Goal: Book appointment/travel/reservation

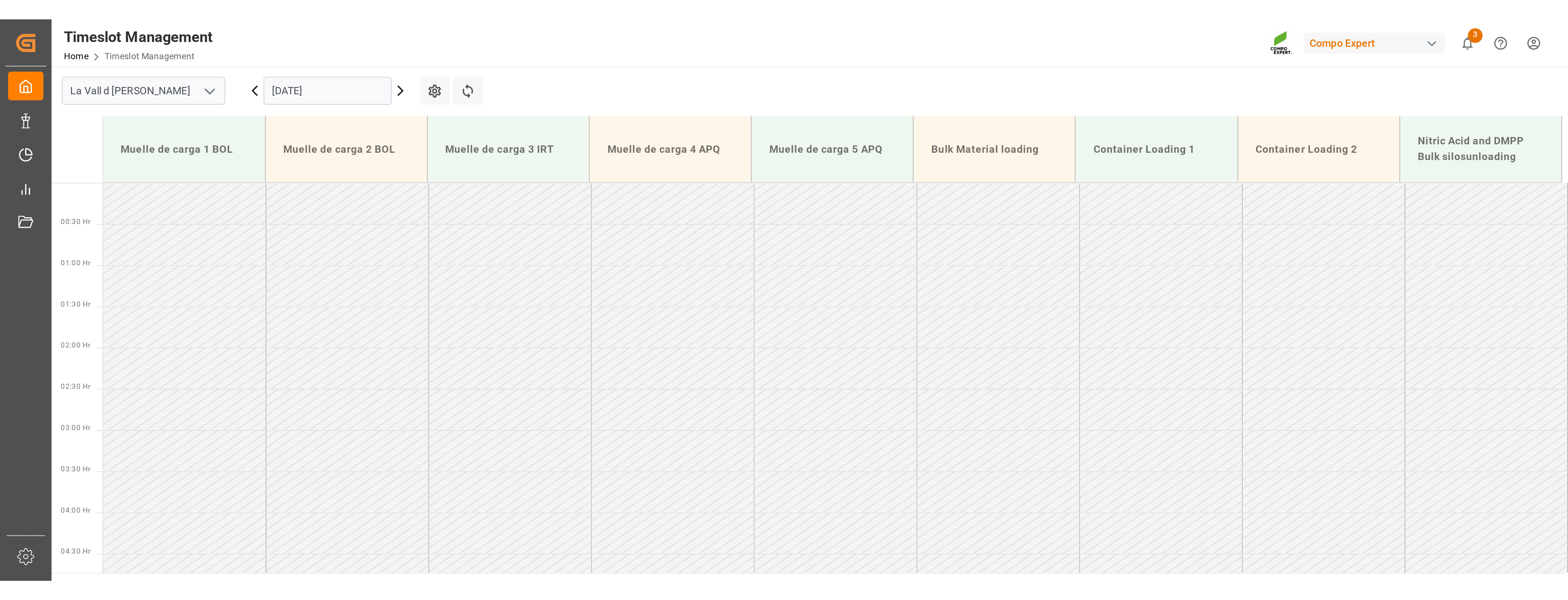
scroll to position [366, 0]
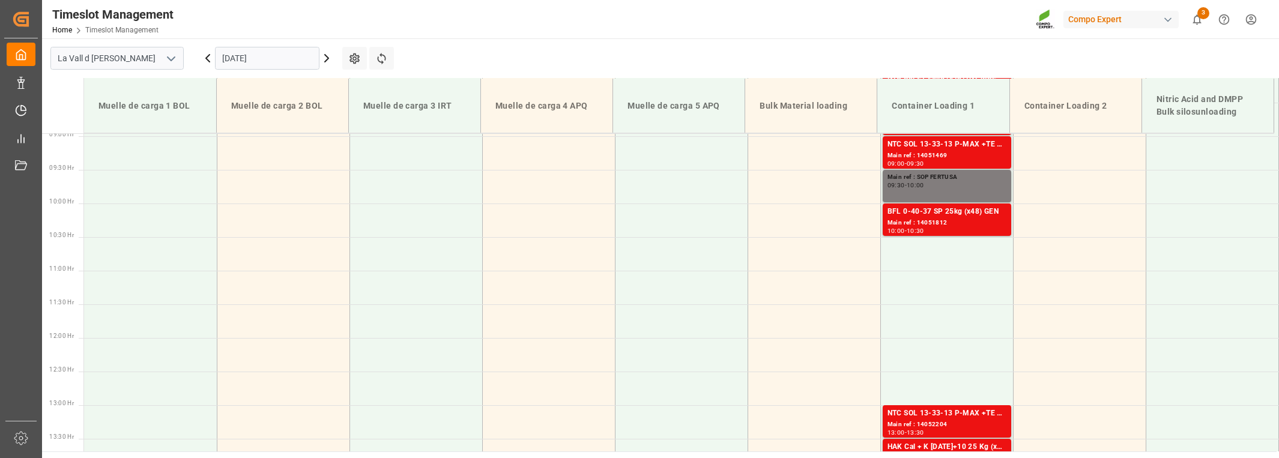
click at [259, 51] on input "[DATE]" at bounding box center [267, 58] width 104 height 23
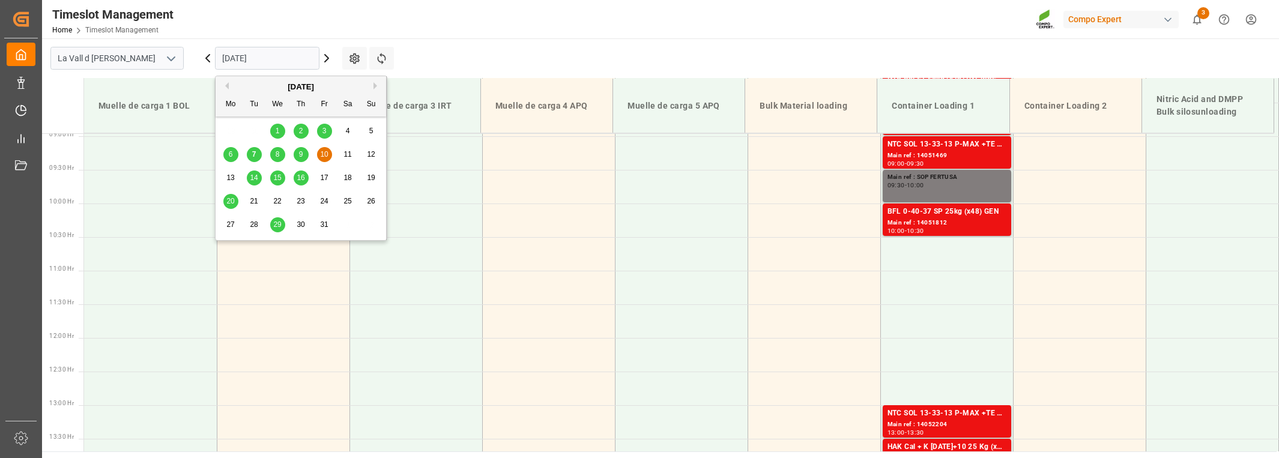
click at [280, 151] on div "8" at bounding box center [277, 155] width 15 height 14
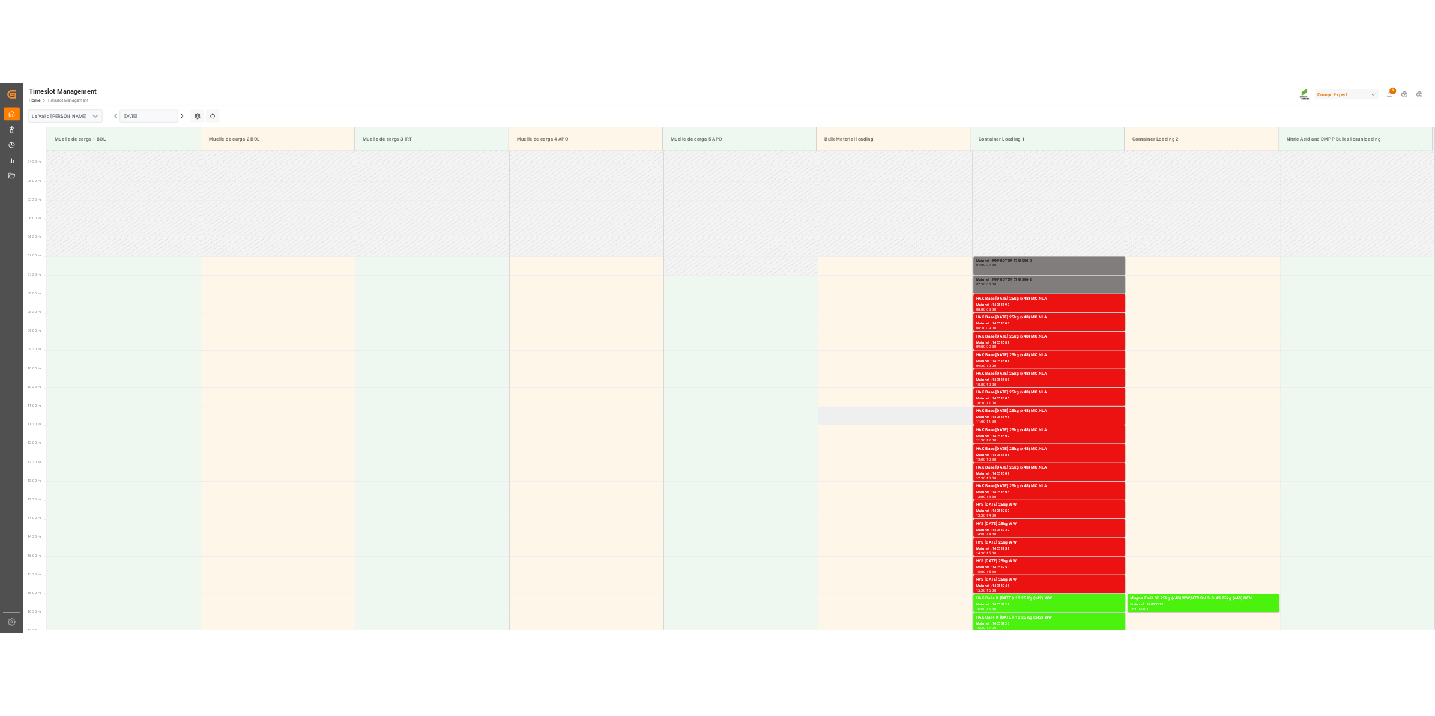
scroll to position [0, 0]
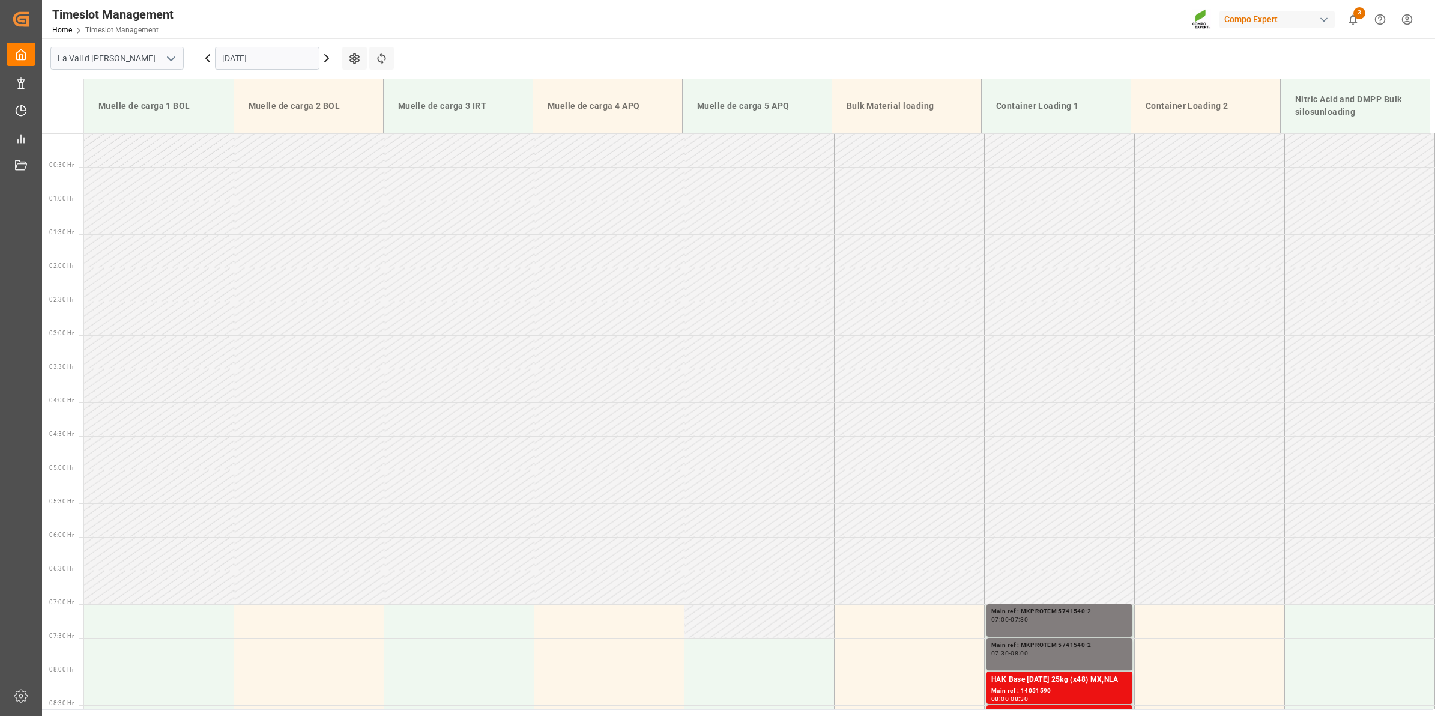
click at [280, 48] on input "[DATE]" at bounding box center [267, 58] width 104 height 23
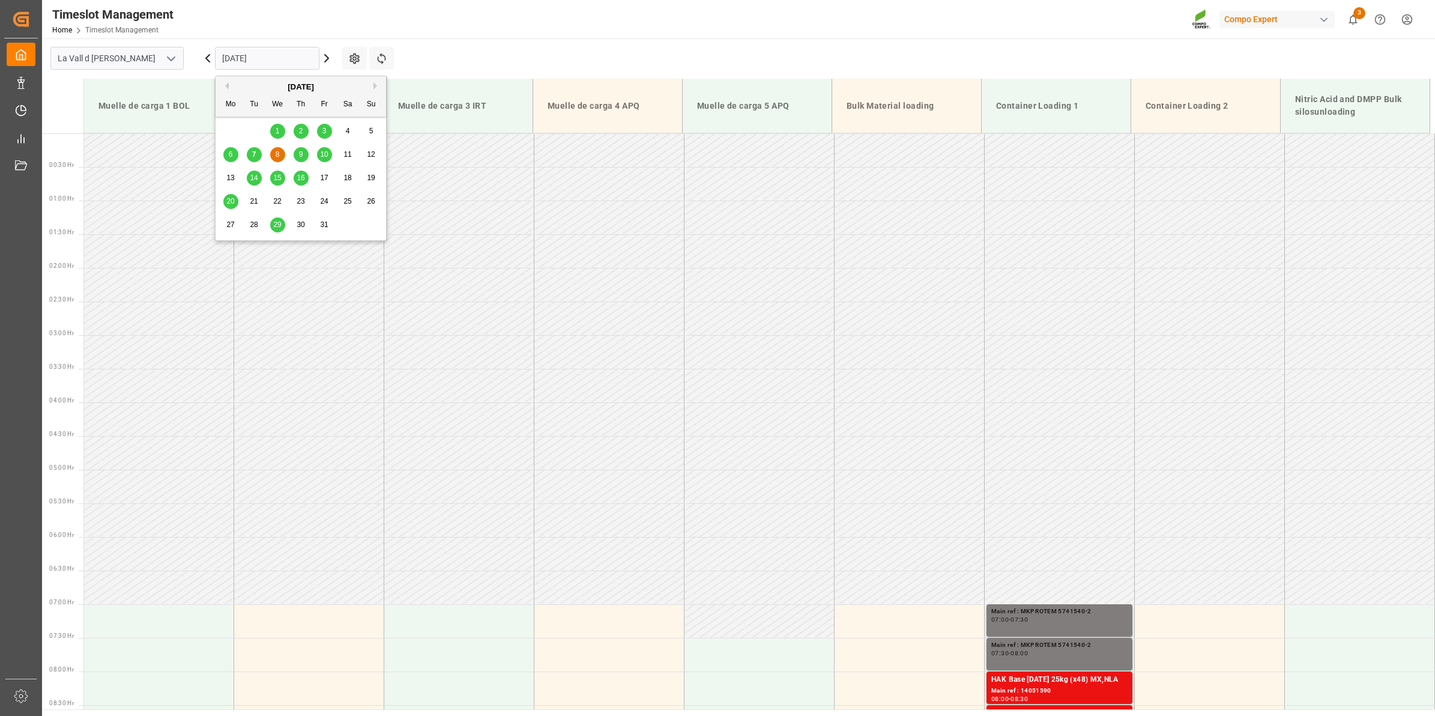
click at [325, 151] on span "10" at bounding box center [324, 154] width 8 height 8
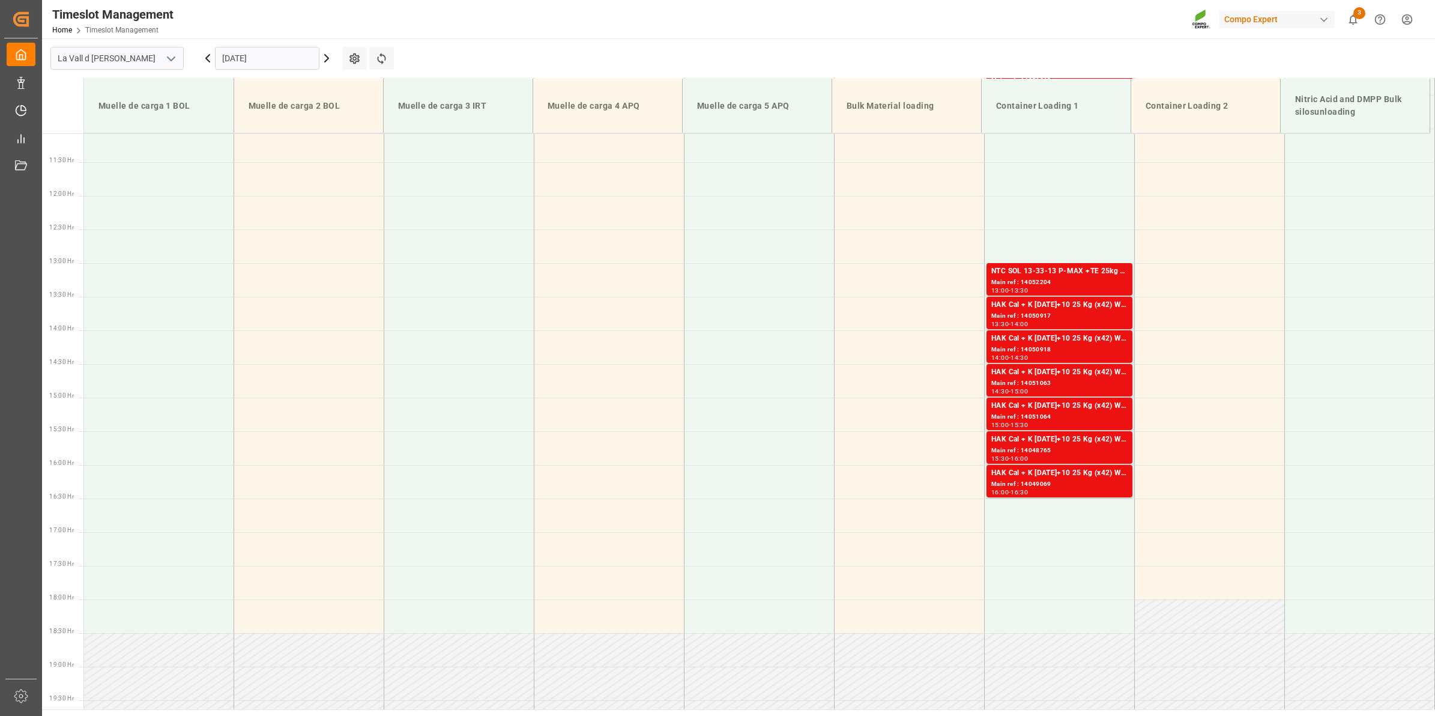
scroll to position [444, 0]
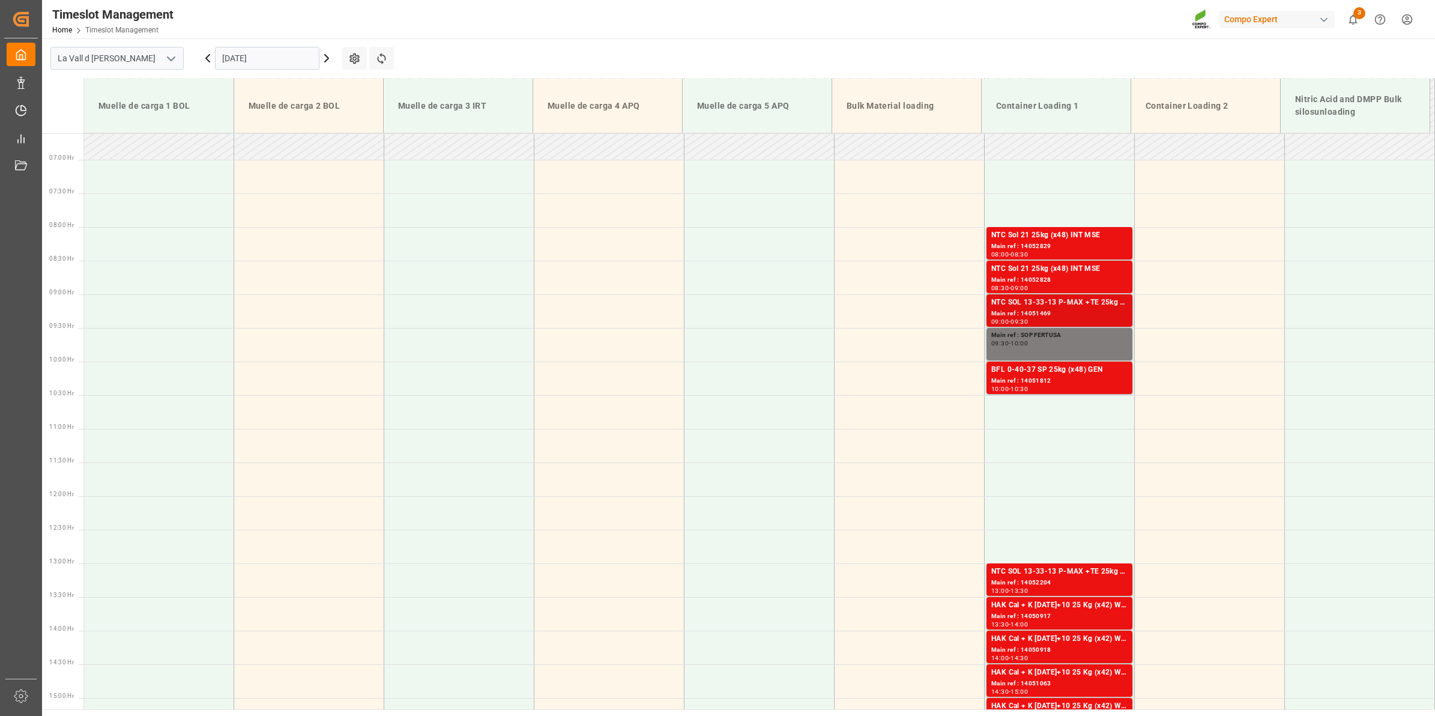
click at [1042, 305] on div "NTC SOL 13-33-13 P-MAX +TE 25kg (x48) WW;NTC Sol 21 Fe 21-0-0 +Fe 25kg (x48) WW" at bounding box center [1059, 303] width 136 height 12
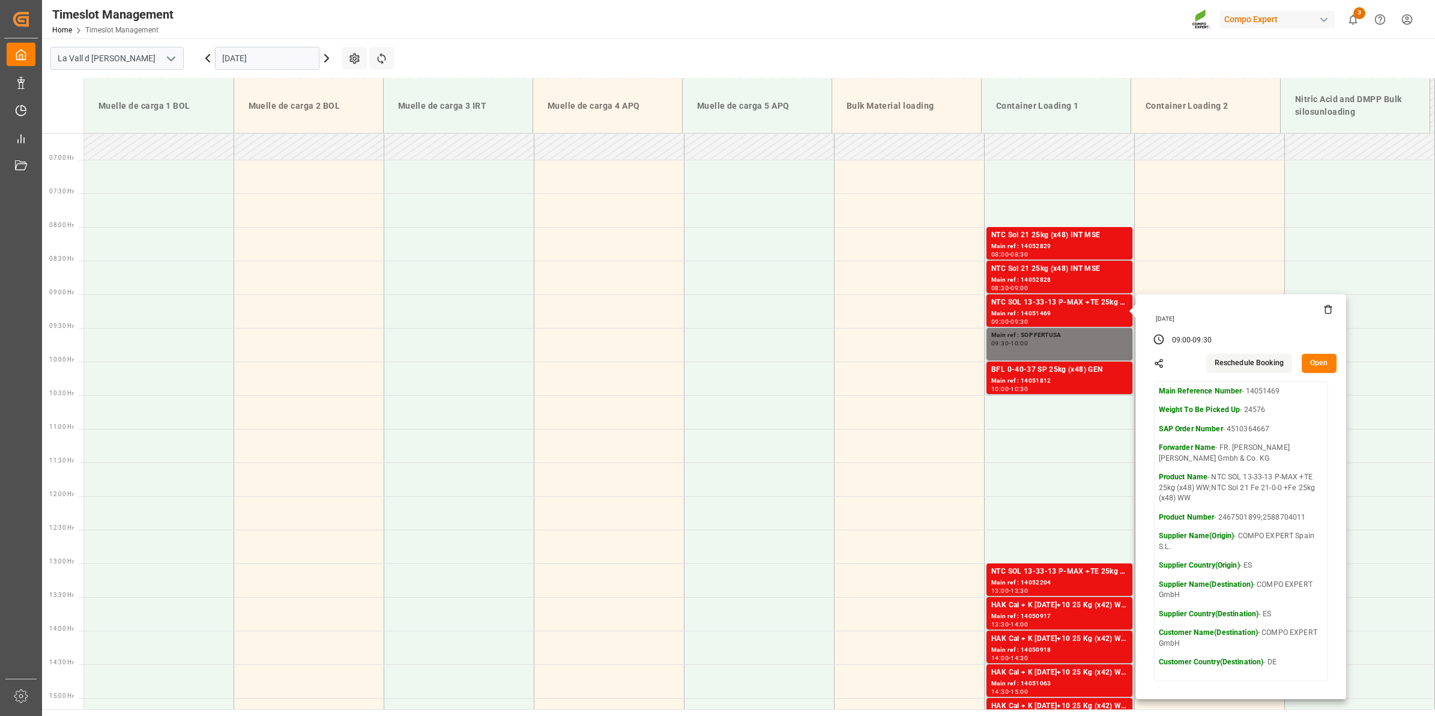
click at [1278, 360] on button "Open" at bounding box center [1319, 363] width 35 height 19
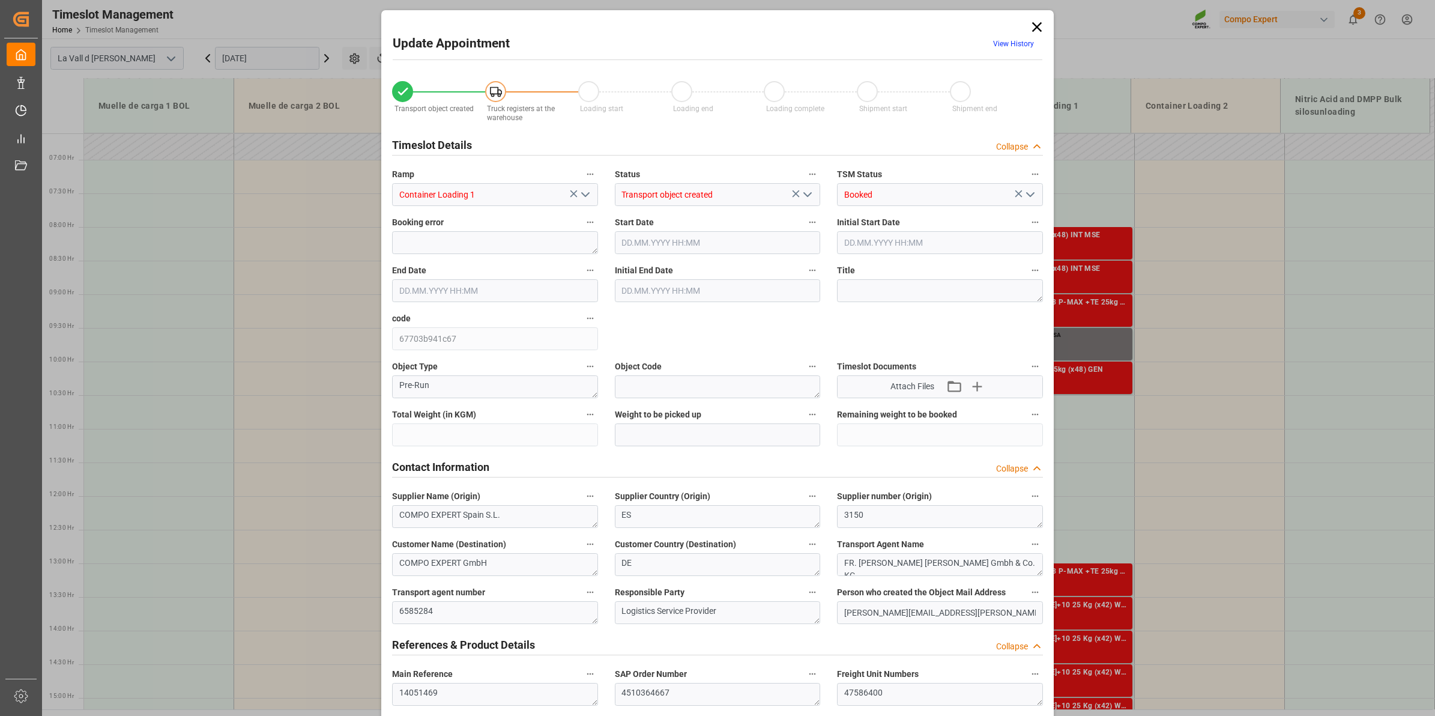
type input "24576"
type input "20"
type input "[DATE] 09:00"
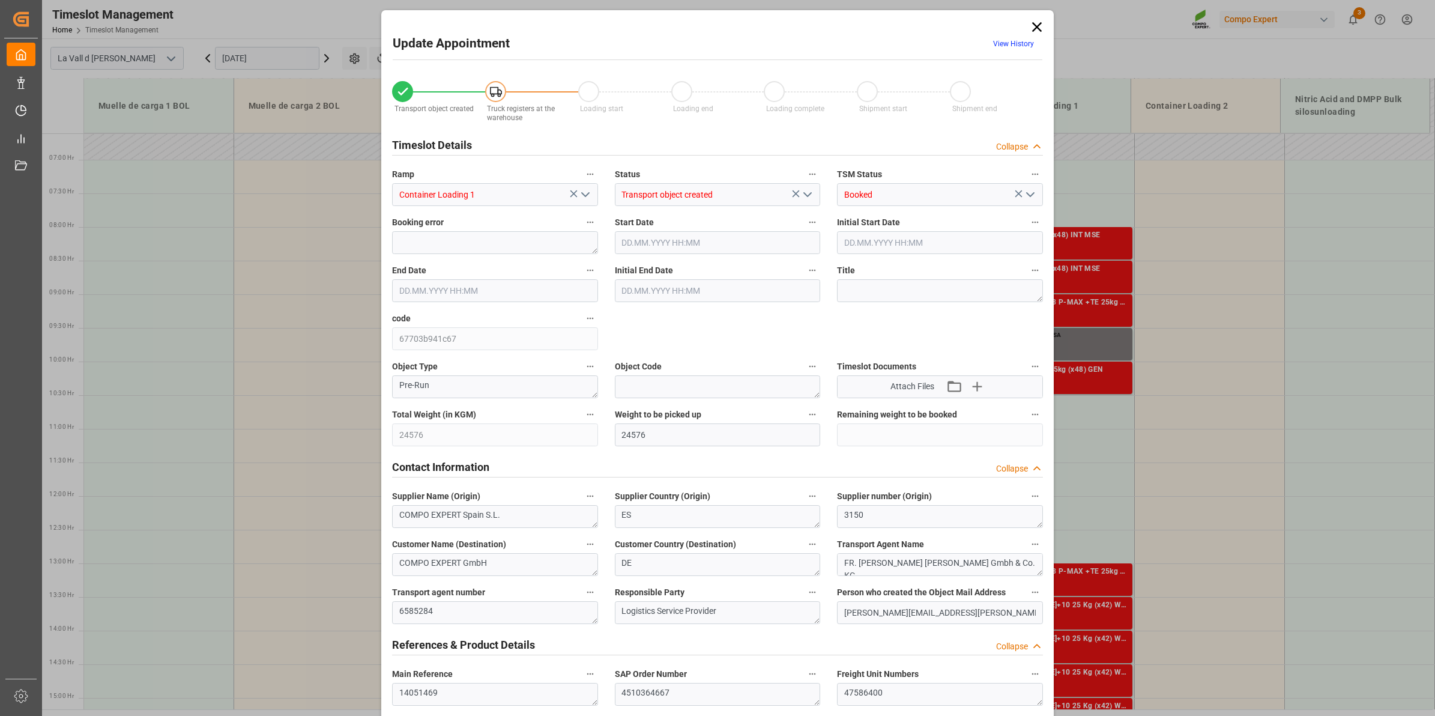
type input "[DATE] 09:30"
type input "[DATE] 10:43"
type input "[DATE] 11:53"
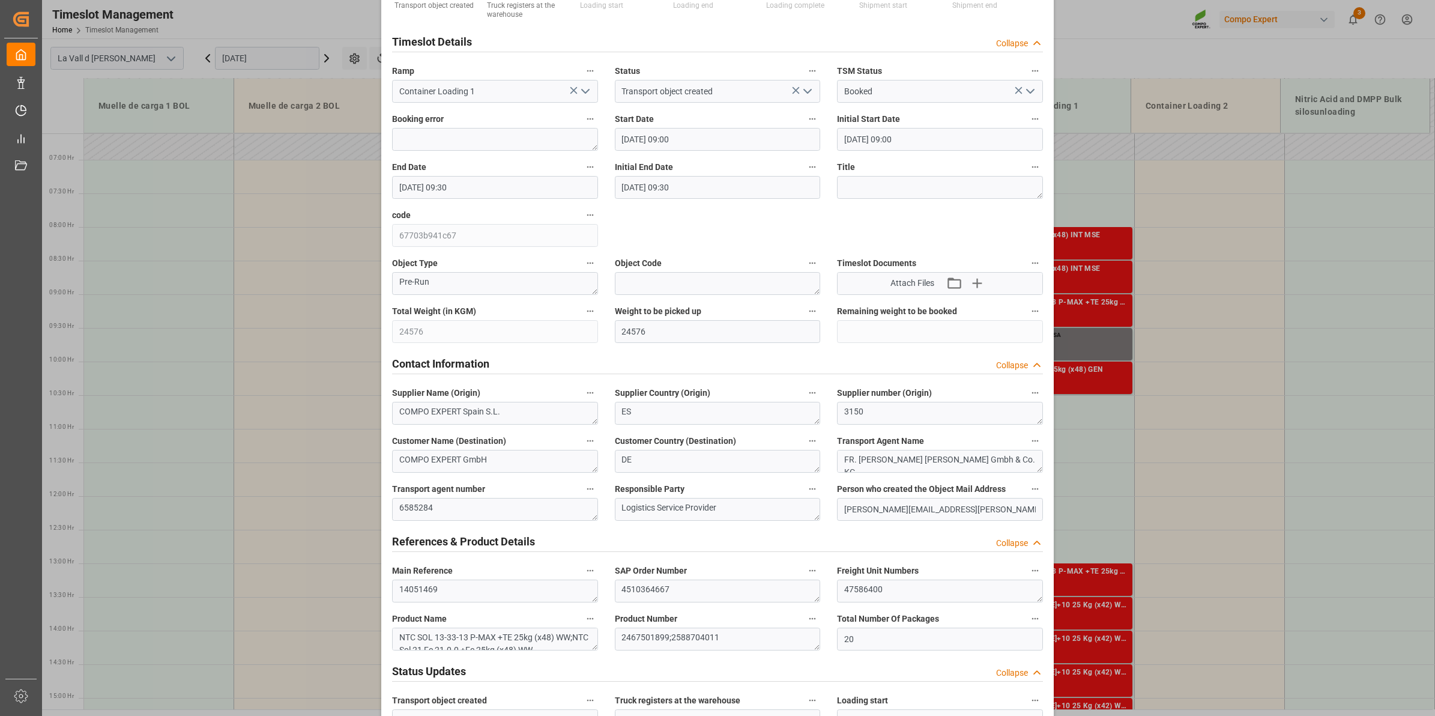
scroll to position [0, 0]
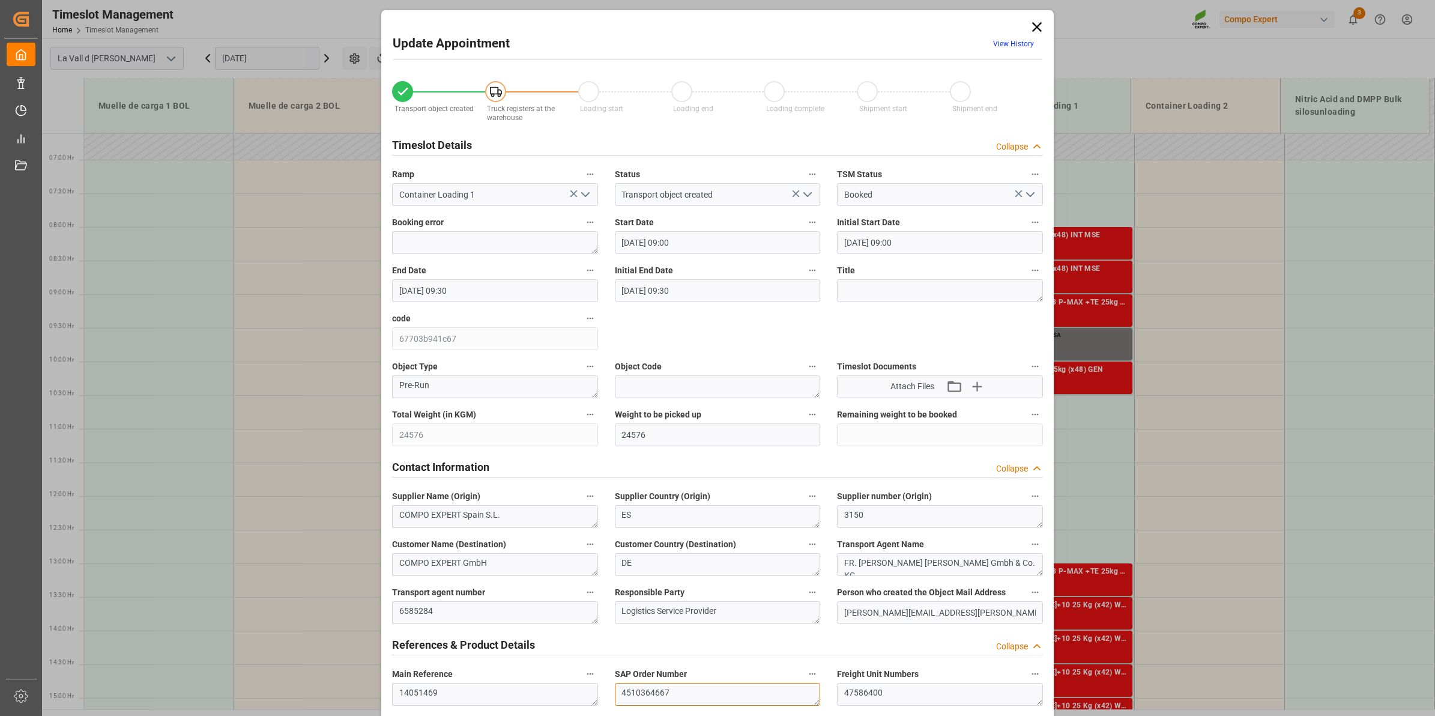
drag, startPoint x: 671, startPoint y: 688, endPoint x: 410, endPoint y: 673, distance: 261.6
click at [1040, 22] on icon at bounding box center [1037, 27] width 17 height 17
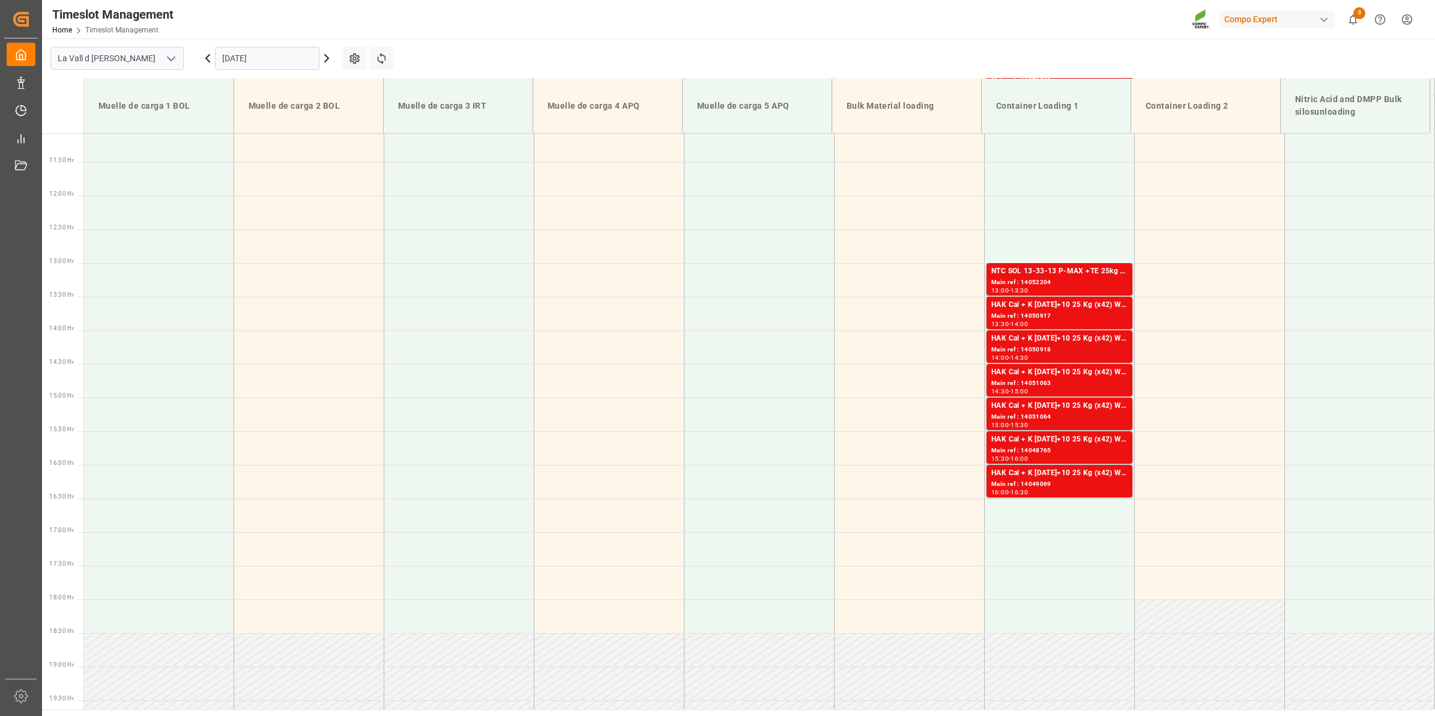
scroll to position [745, 0]
click at [252, 52] on input "[DATE]" at bounding box center [267, 58] width 104 height 23
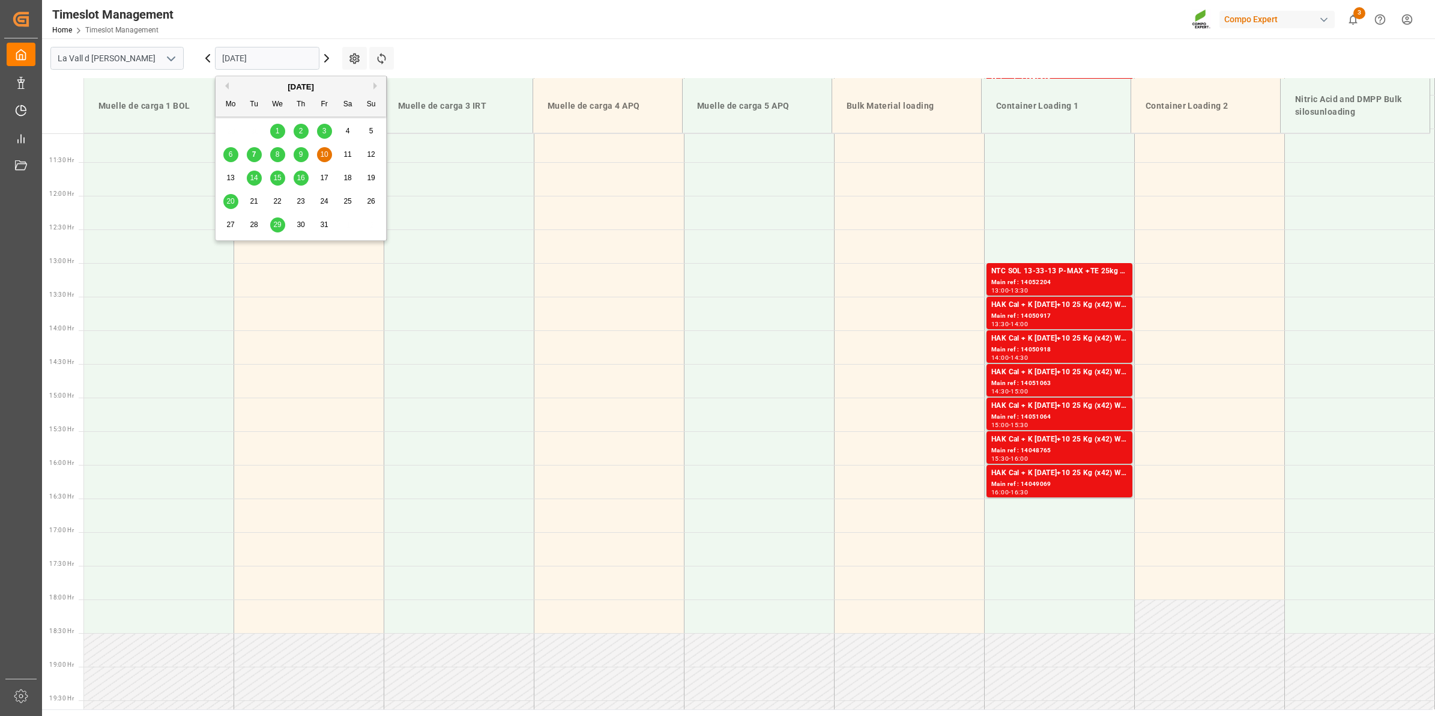
click at [256, 178] on span "14" at bounding box center [254, 178] width 8 height 8
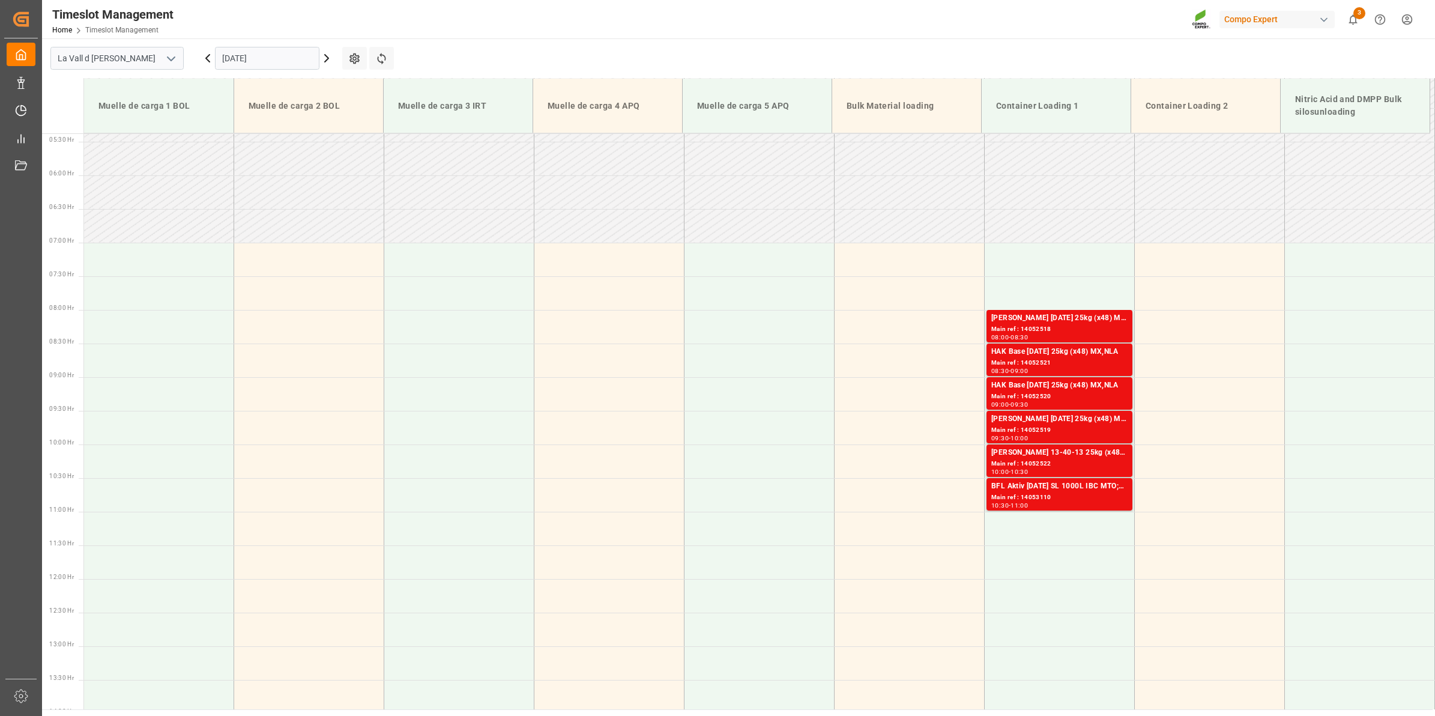
scroll to position [361, 0]
click at [265, 54] on input "[DATE]" at bounding box center [267, 58] width 104 height 23
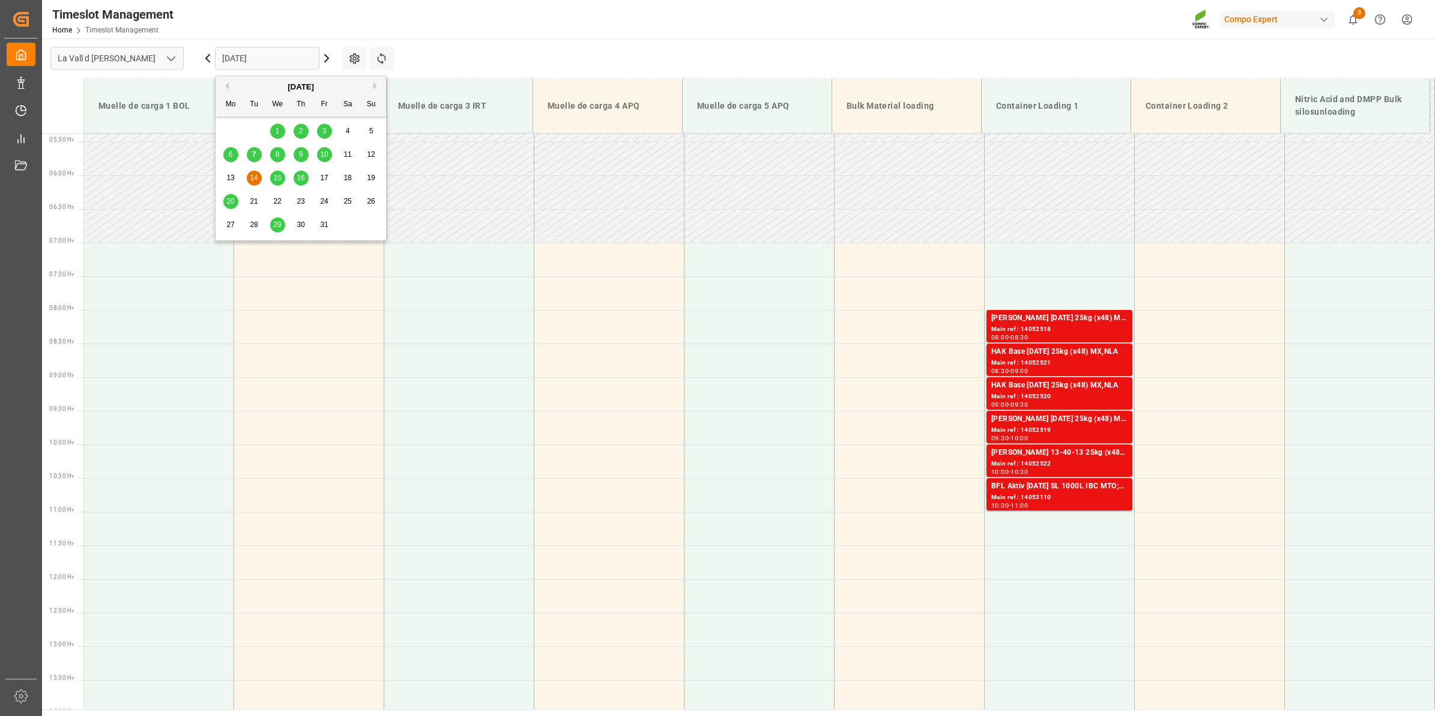
click at [231, 205] on span "20" at bounding box center [230, 201] width 8 height 8
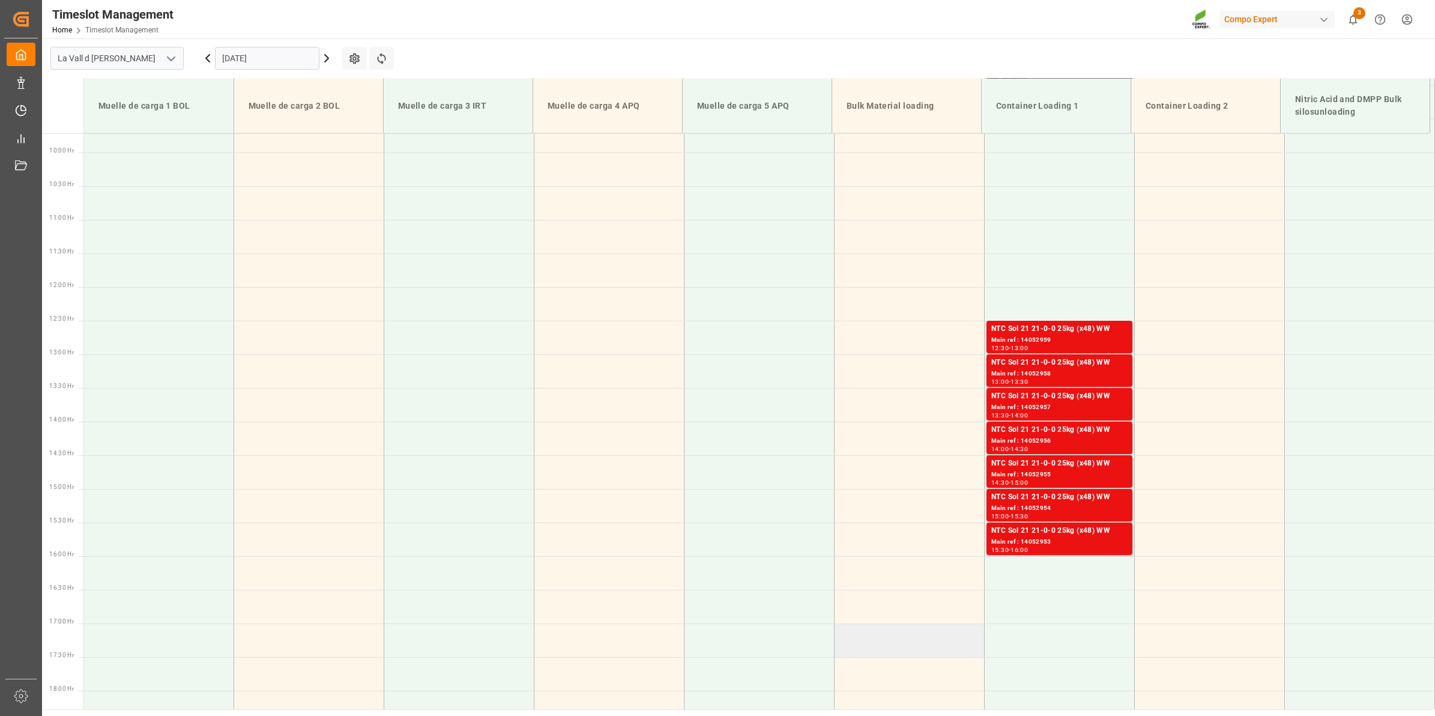
scroll to position [512, 0]
